Goal: Task Accomplishment & Management: Manage account settings

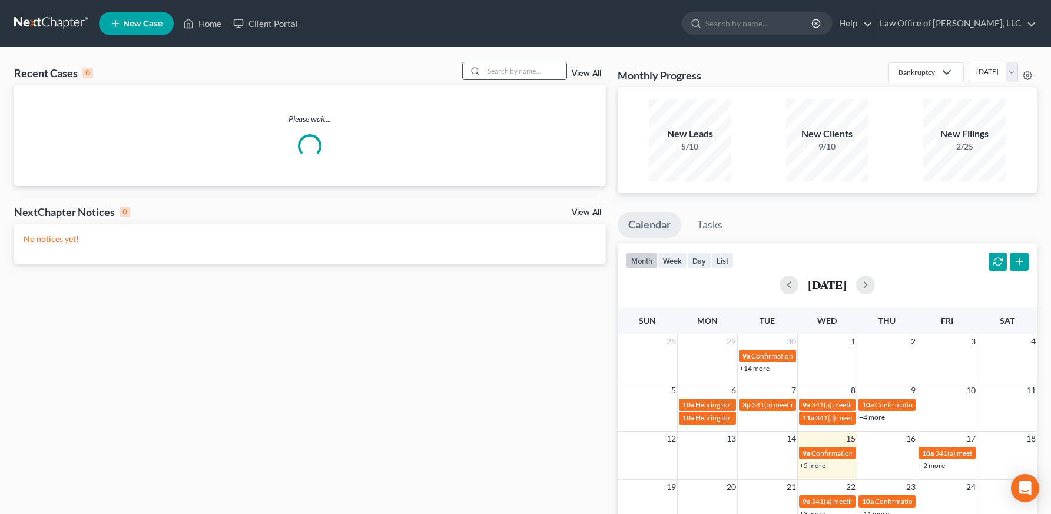
click at [543, 70] on input "search" at bounding box center [525, 70] width 82 height 17
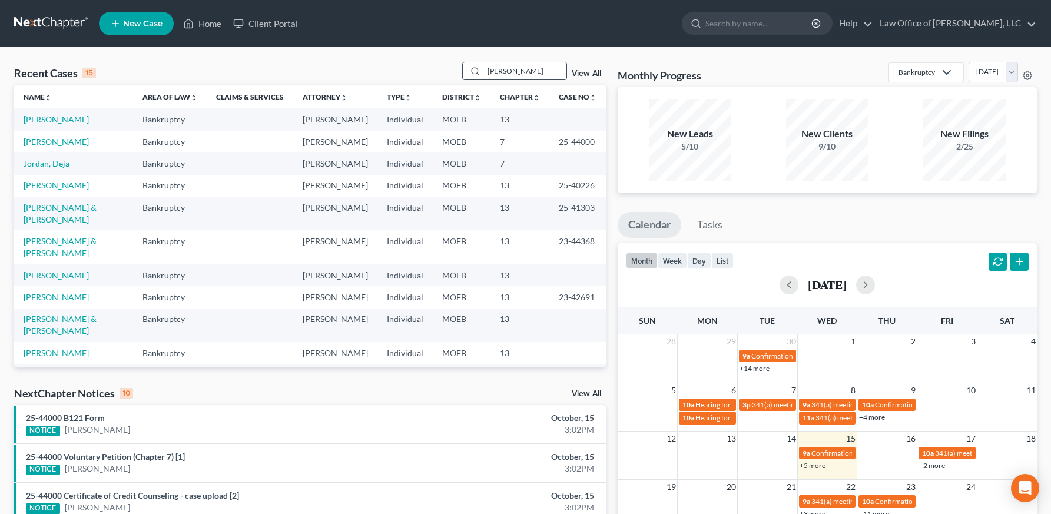
type input "[PERSON_NAME]"
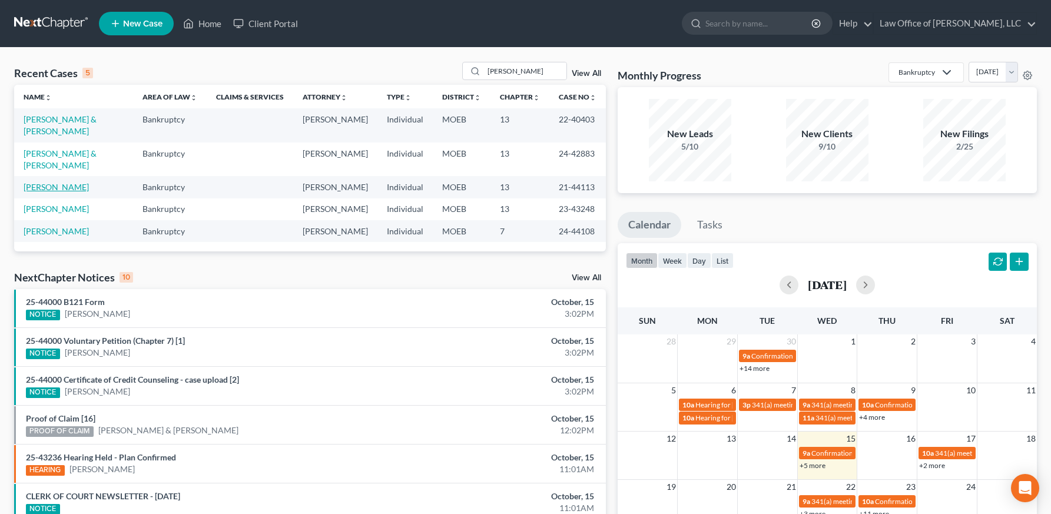
click at [49, 182] on link "[PERSON_NAME]" at bounding box center [56, 187] width 65 height 10
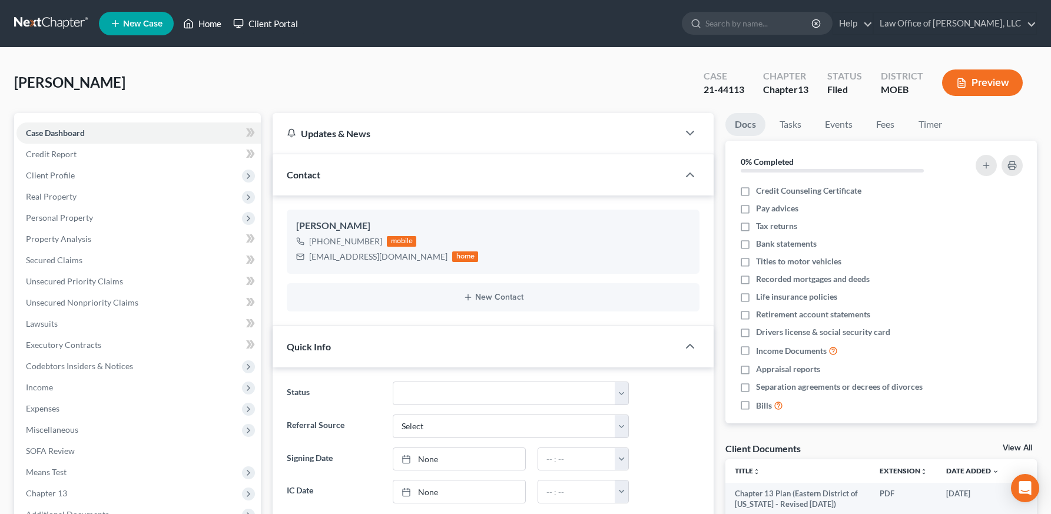
click at [211, 26] on link "Home" at bounding box center [202, 23] width 50 height 21
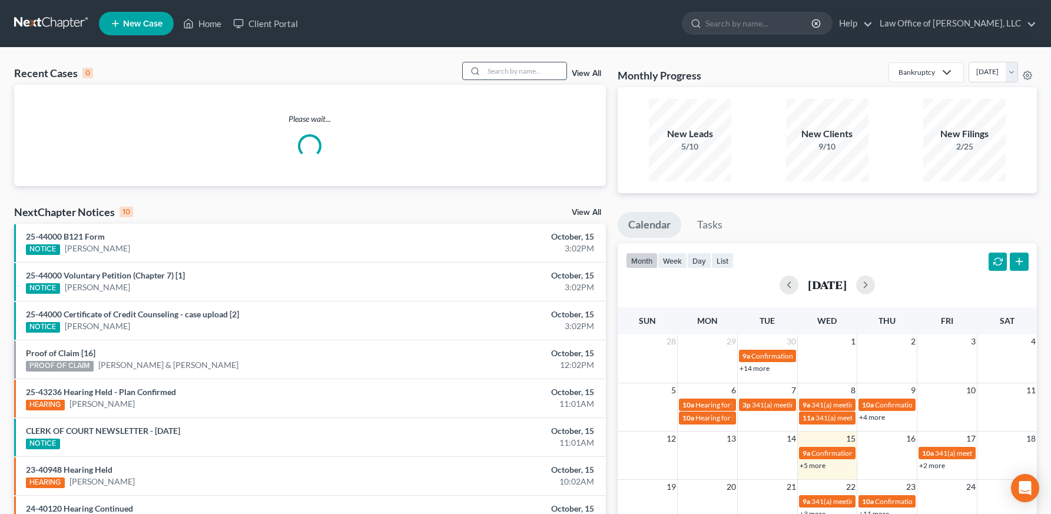
click at [521, 78] on input "search" at bounding box center [525, 70] width 82 height 17
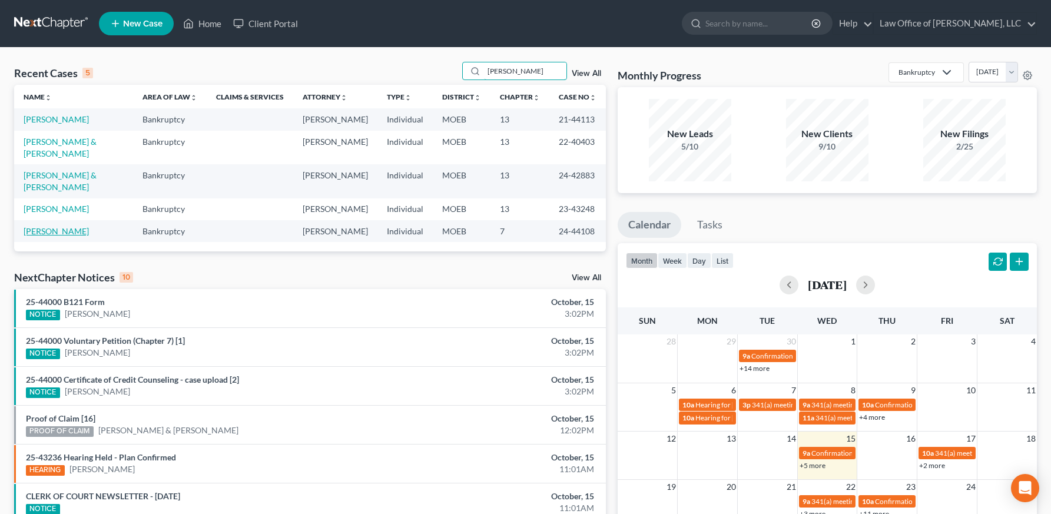
type input "[PERSON_NAME]"
click at [62, 226] on link "[PERSON_NAME]" at bounding box center [56, 231] width 65 height 10
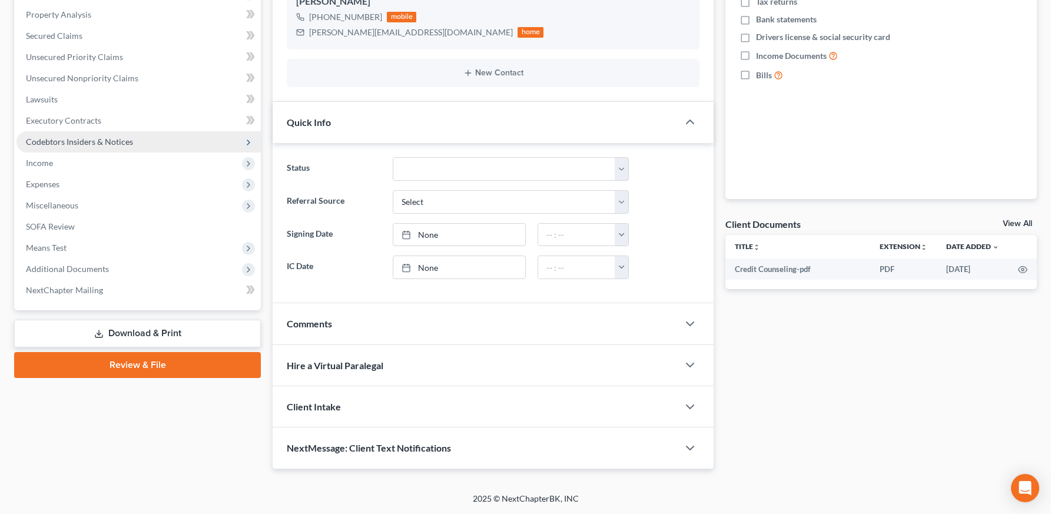
scroll to position [182, 0]
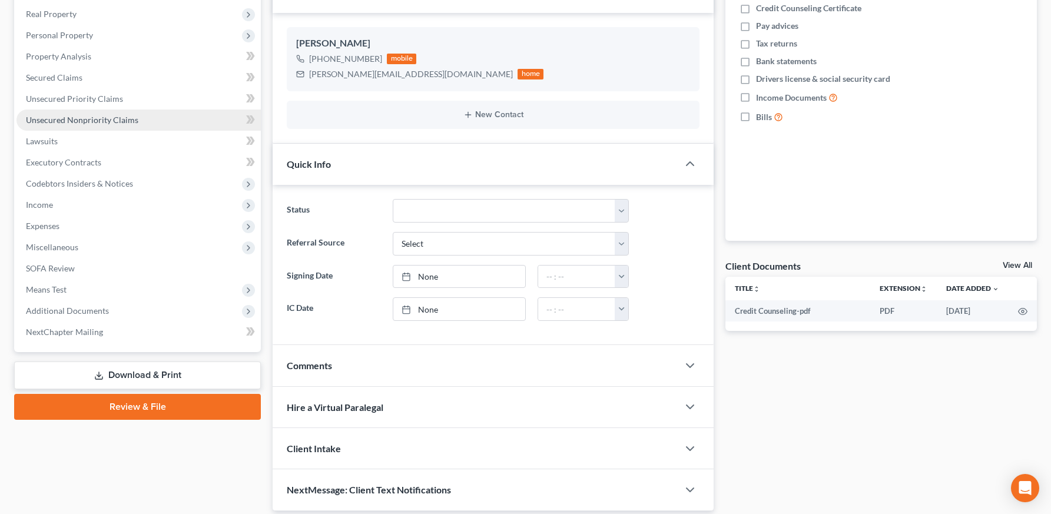
click at [94, 111] on link "Unsecured Nonpriority Claims" at bounding box center [138, 119] width 244 height 21
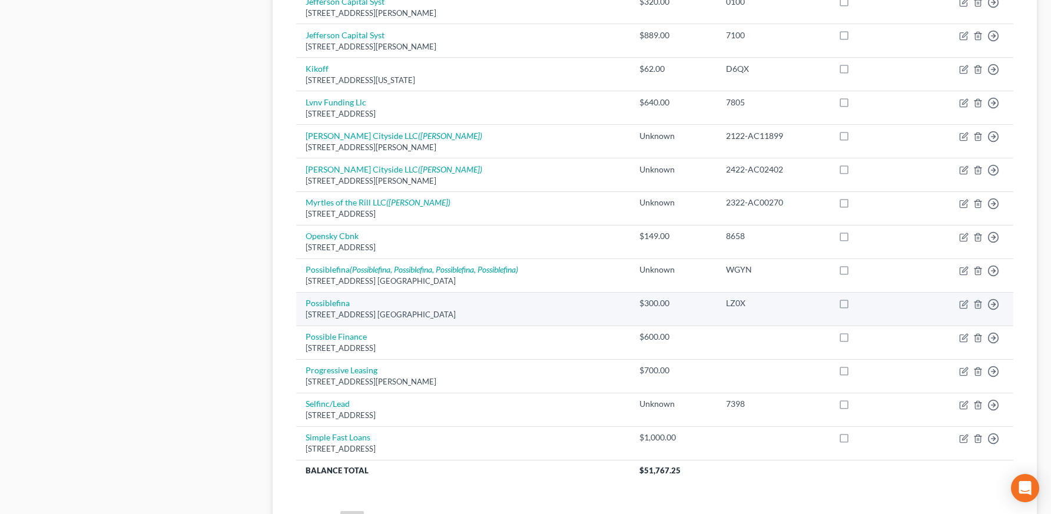
scroll to position [849, 0]
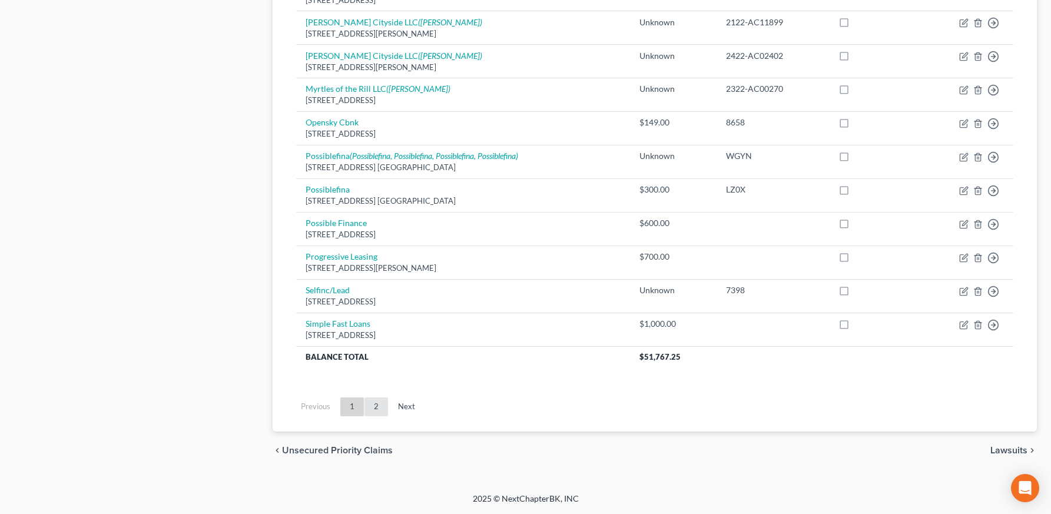
click at [376, 404] on link "2" at bounding box center [376, 406] width 24 height 19
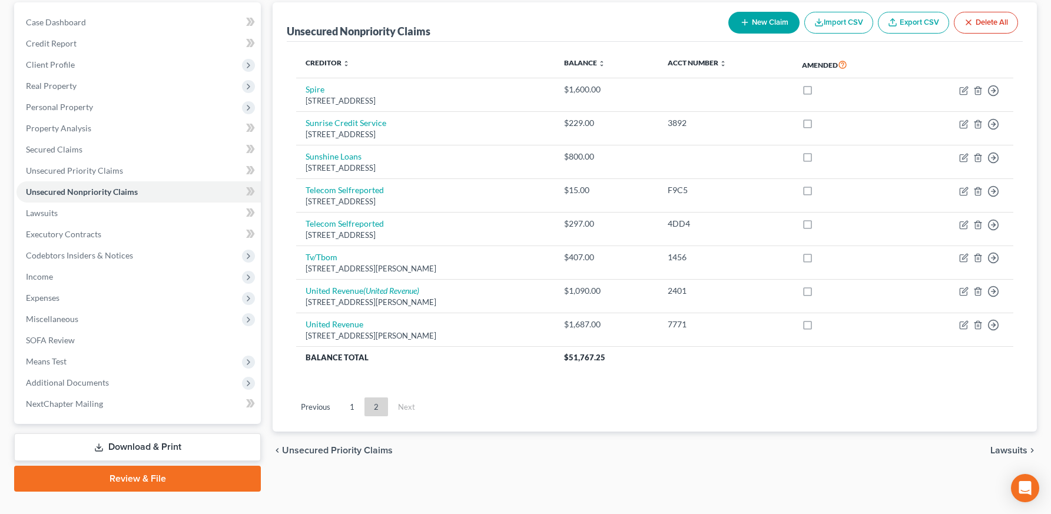
scroll to position [113, 0]
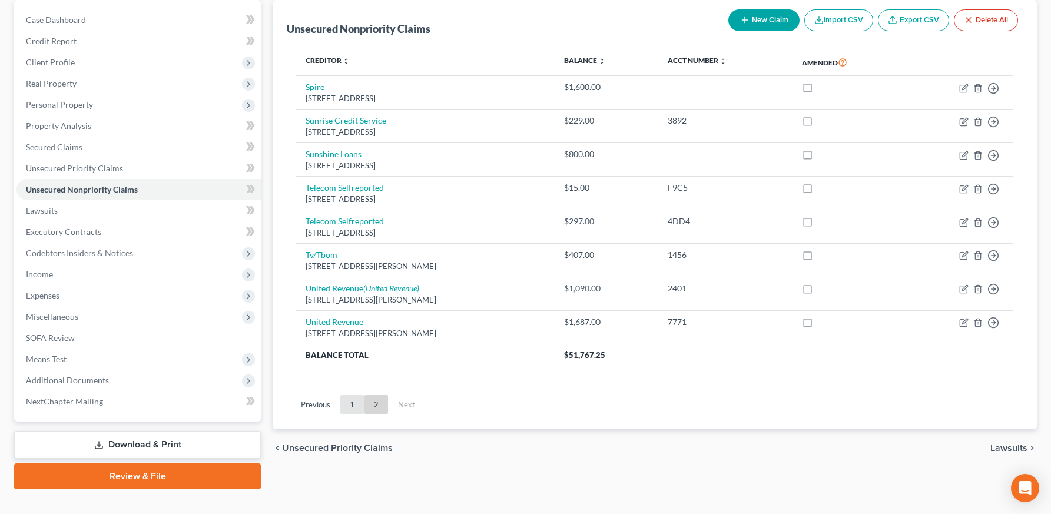
click at [351, 405] on link "1" at bounding box center [352, 404] width 24 height 19
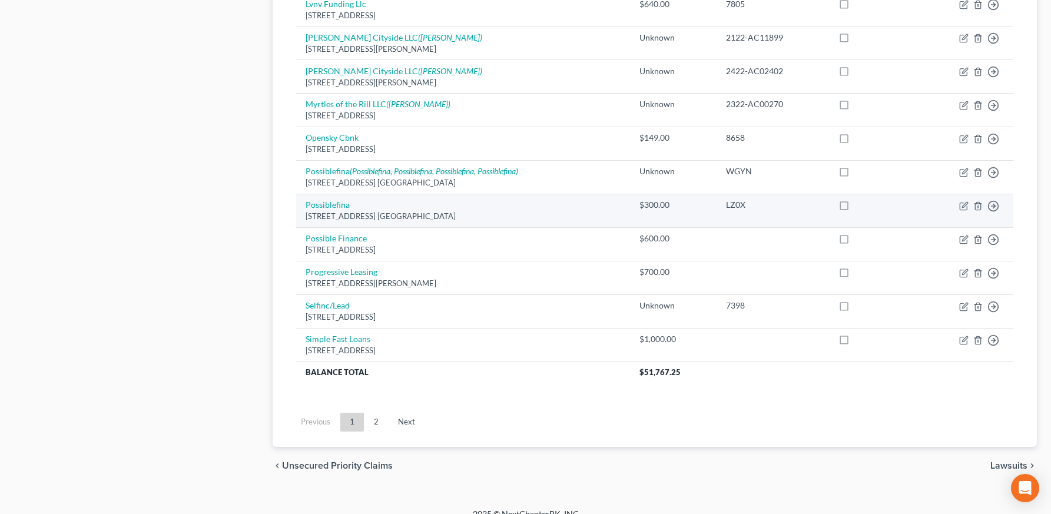
scroll to position [848, 0]
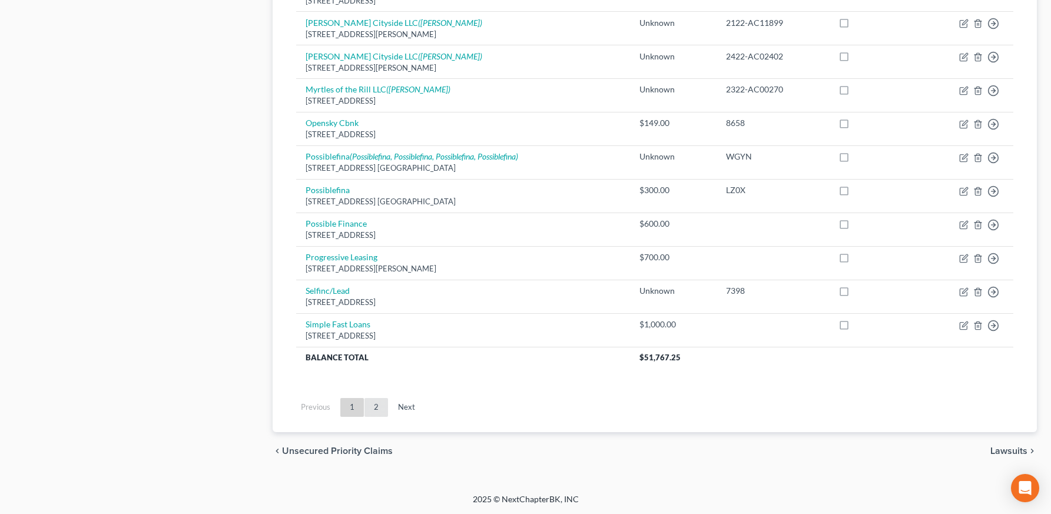
click at [380, 411] on link "2" at bounding box center [376, 407] width 24 height 19
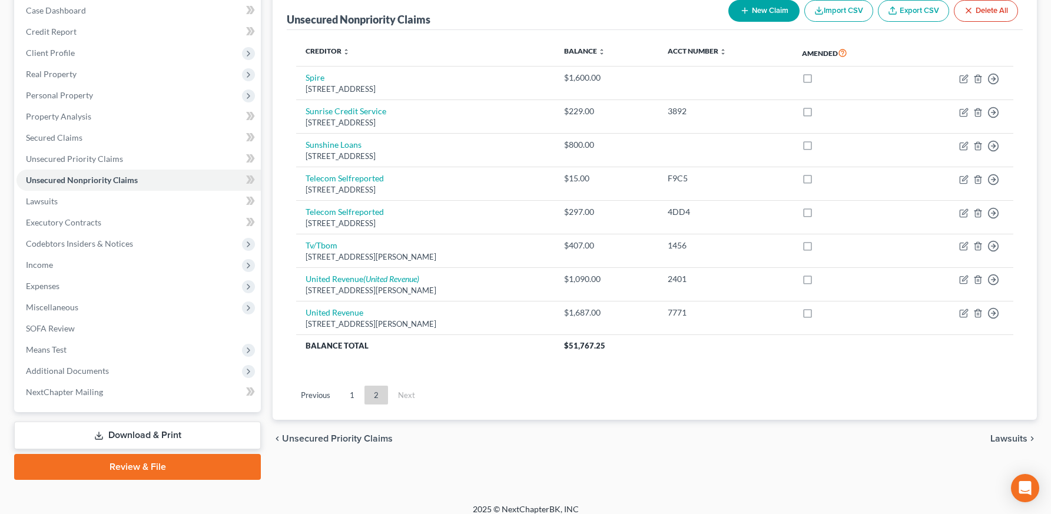
scroll to position [127, 0]
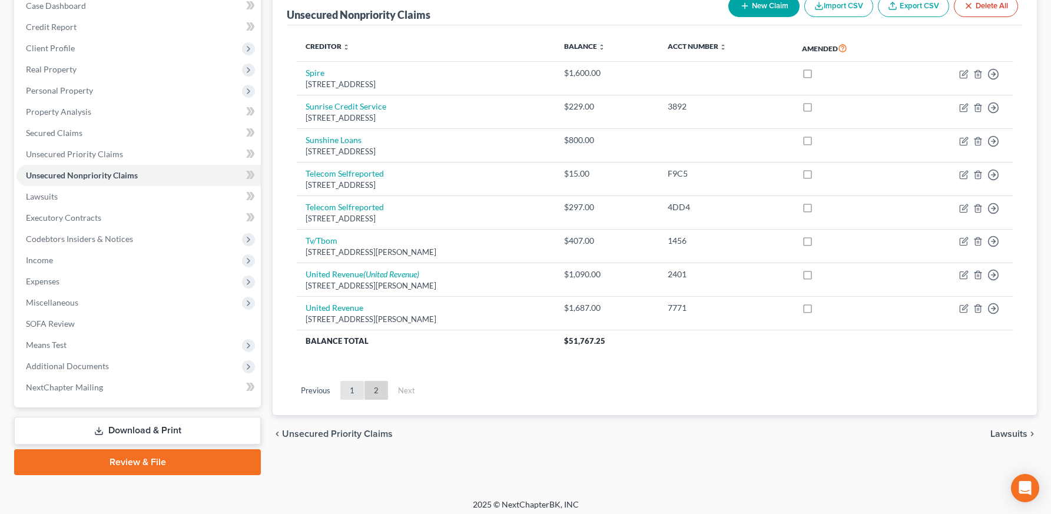
click at [356, 386] on link "1" at bounding box center [352, 390] width 24 height 19
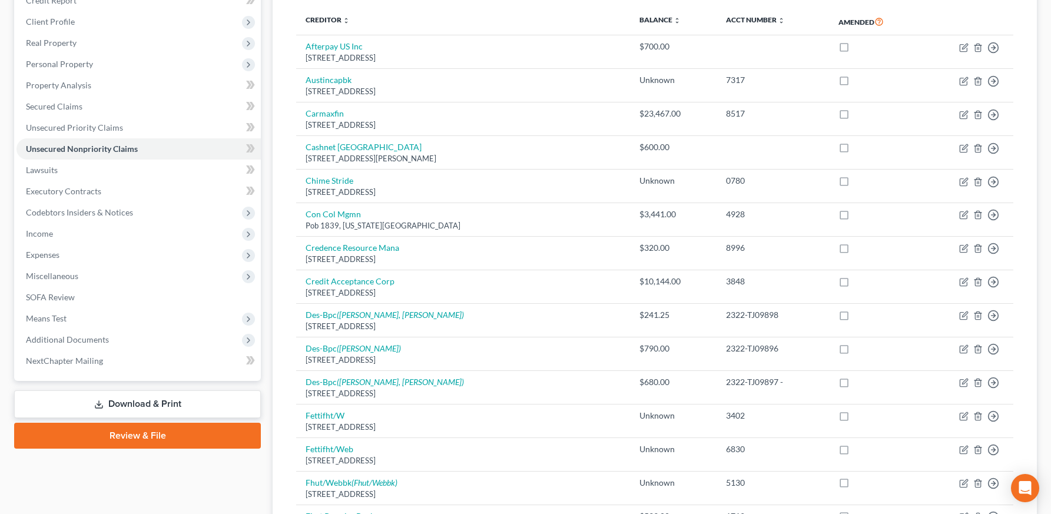
scroll to position [104, 0]
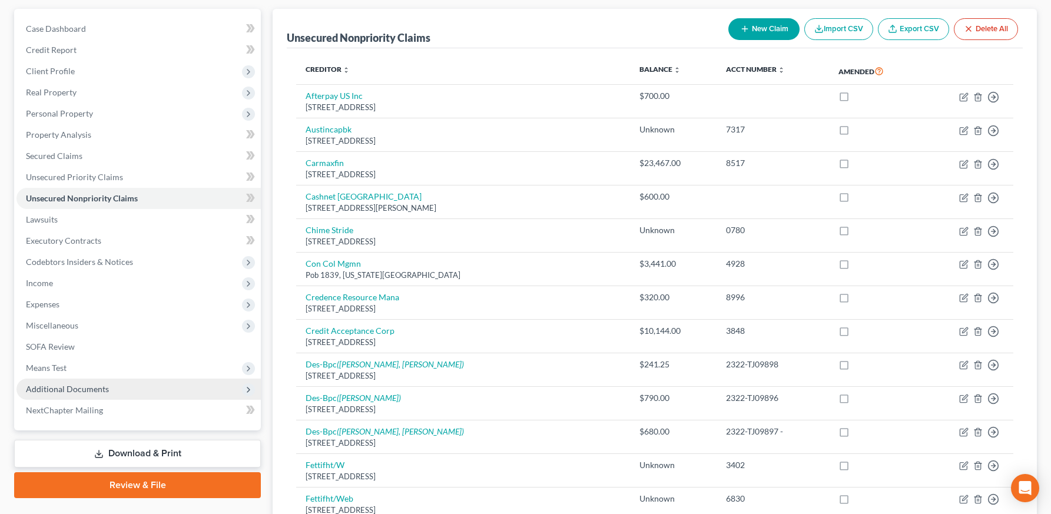
click at [68, 388] on span "Additional Documents" at bounding box center [67, 389] width 83 height 10
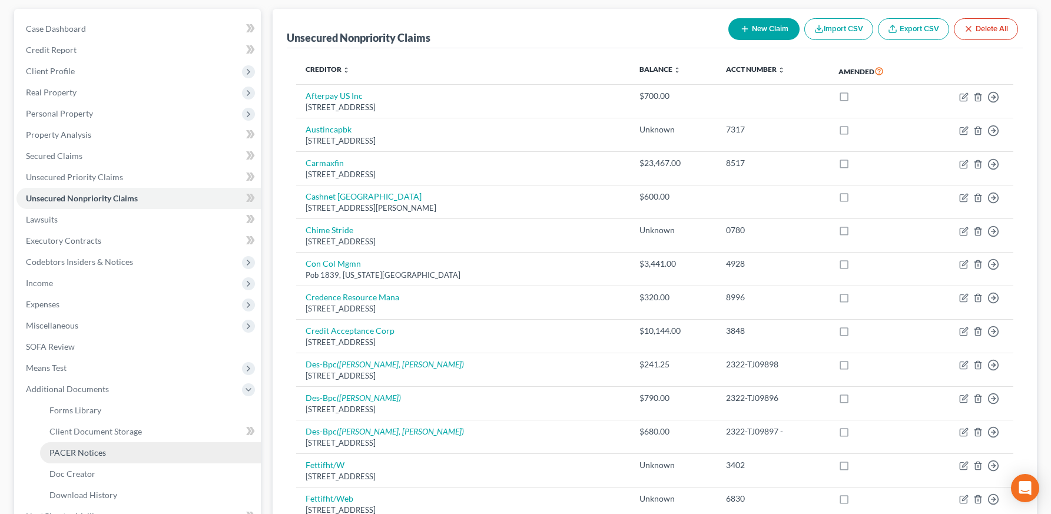
drag, startPoint x: 90, startPoint y: 446, endPoint x: 100, endPoint y: 445, distance: 10.0
click at [90, 446] on link "PACER Notices" at bounding box center [150, 452] width 221 height 21
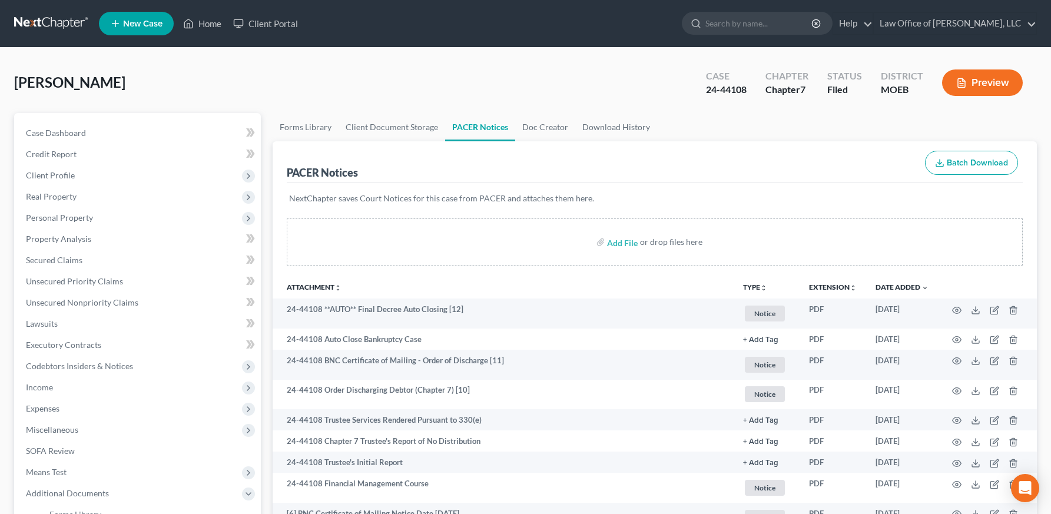
scroll to position [251, 0]
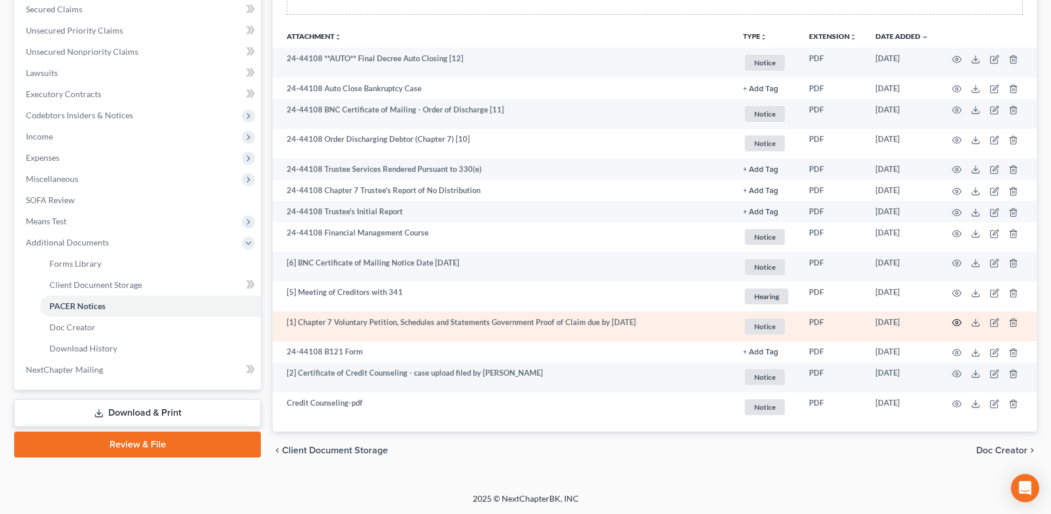
click at [958, 323] on icon "button" at bounding box center [956, 322] width 9 height 9
